Goal: Task Accomplishment & Management: Manage account settings

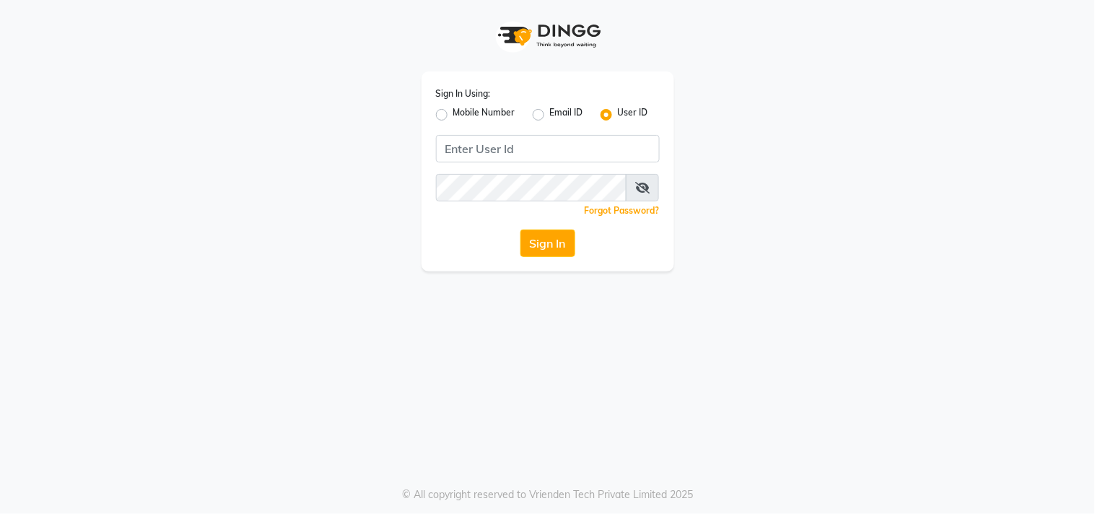
click at [478, 113] on label "Mobile Number" at bounding box center [484, 114] width 62 height 17
click at [463, 113] on input "Mobile Number" at bounding box center [457, 110] width 9 height 9
radio input "true"
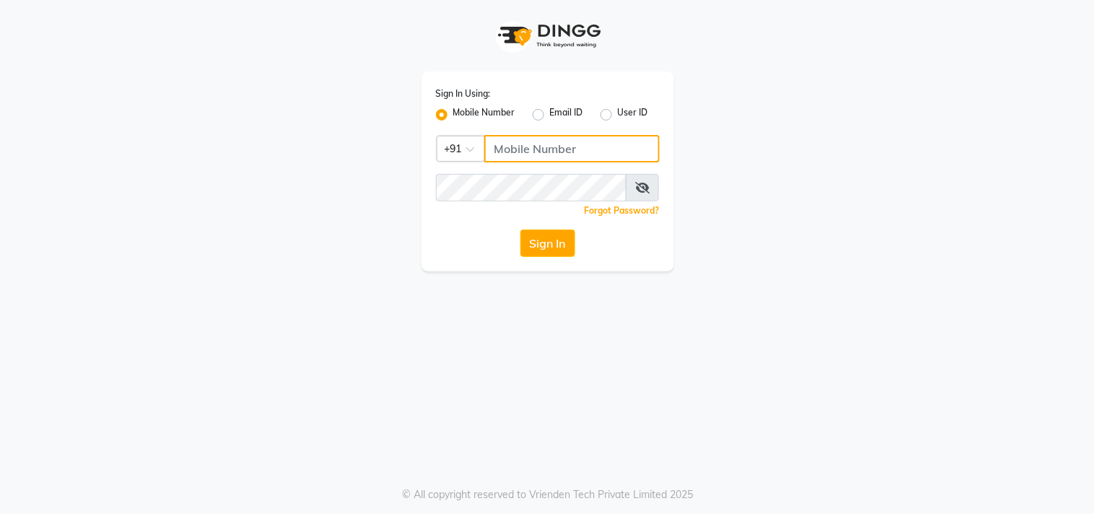
drag, startPoint x: 497, startPoint y: 142, endPoint x: 506, endPoint y: 149, distance: 11.4
click at [499, 145] on input "Username" at bounding box center [571, 148] width 175 height 27
click at [552, 168] on div "Sign In Using: Mobile Number Email ID User ID Country Code × +91 Remember me Fo…" at bounding box center [548, 171] width 253 height 200
click at [603, 107] on div "User ID" at bounding box center [625, 114] width 48 height 17
click at [618, 117] on label "User ID" at bounding box center [633, 114] width 30 height 17
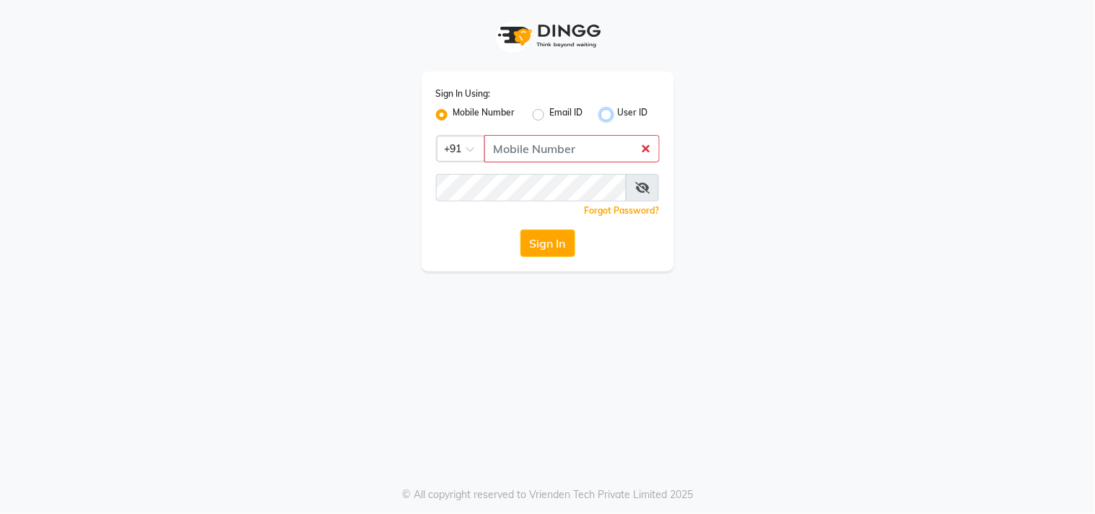
click at [618, 115] on input "User ID" at bounding box center [622, 110] width 9 height 9
radio input "true"
click at [472, 113] on label "Mobile Number" at bounding box center [484, 114] width 62 height 17
click at [463, 113] on input "Mobile Number" at bounding box center [457, 110] width 9 height 9
radio input "true"
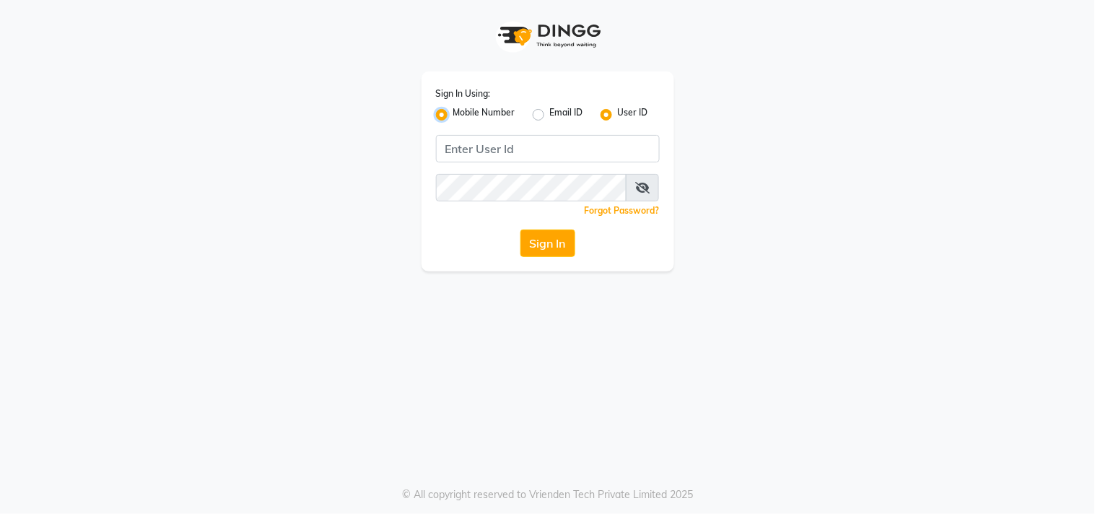
radio input "false"
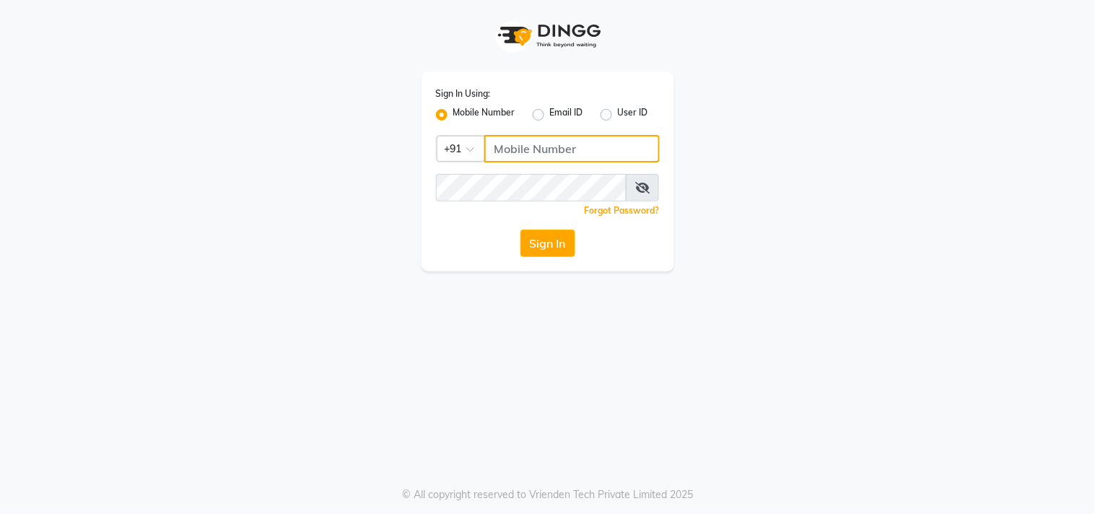
click at [560, 142] on input "Username" at bounding box center [571, 148] width 175 height 27
click at [564, 155] on input "Username" at bounding box center [571, 148] width 175 height 27
click at [565, 156] on input "Username" at bounding box center [571, 148] width 175 height 27
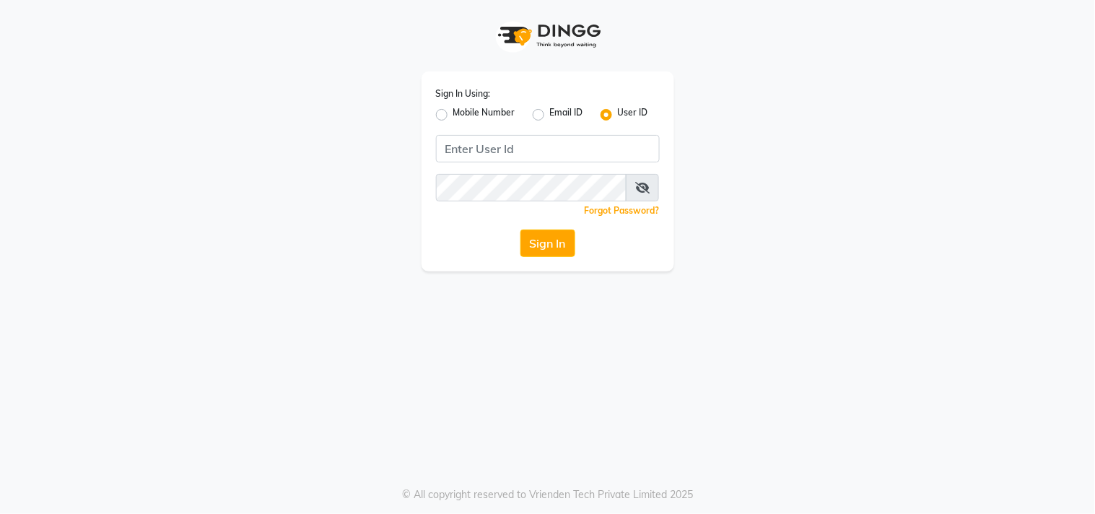
click at [465, 106] on label "Mobile Number" at bounding box center [484, 114] width 62 height 17
click at [463, 106] on input "Mobile Number" at bounding box center [457, 110] width 9 height 9
radio input "true"
radio input "false"
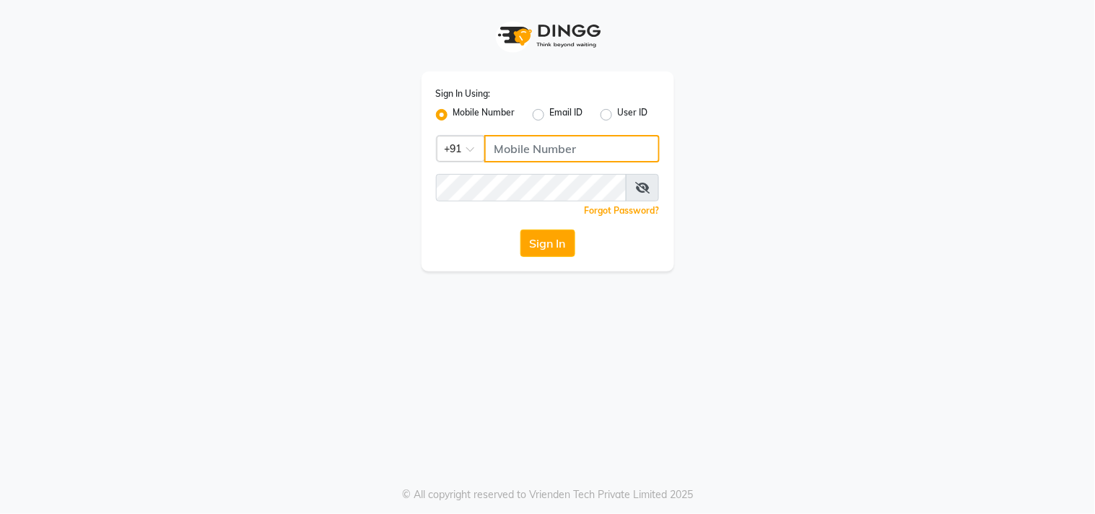
click at [518, 152] on input "Username" at bounding box center [571, 148] width 175 height 27
